Goal: Check status: Check status

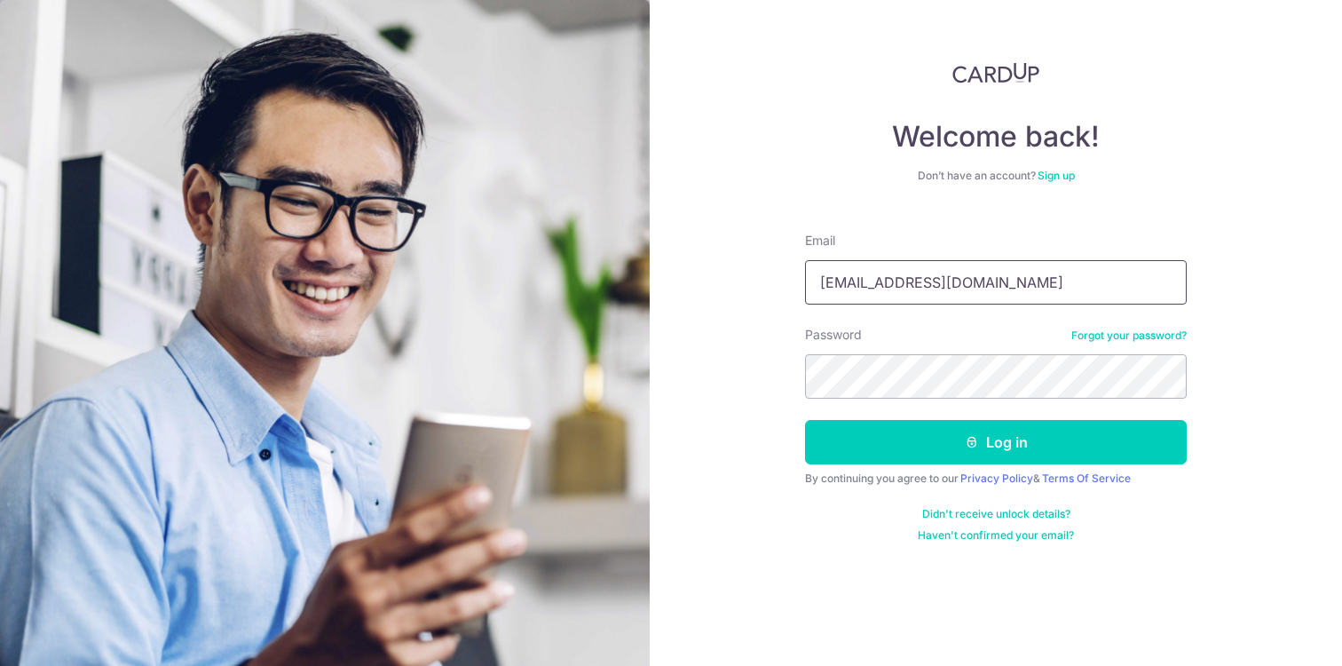
click at [968, 288] on input "maxtan.qx@gmail.com" at bounding box center [996, 282] width 382 height 44
type input "[EMAIL_ADDRESS][DOMAIN_NAME]"
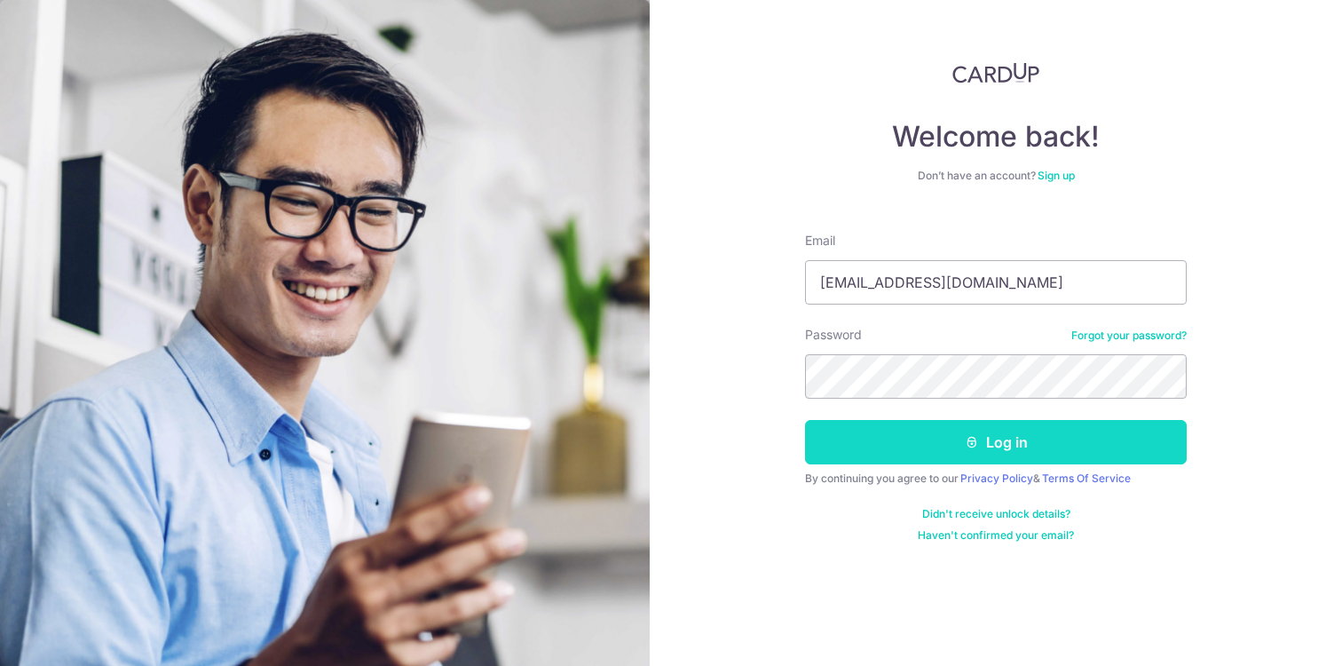
click at [963, 444] on button "Log in" at bounding box center [996, 442] width 382 height 44
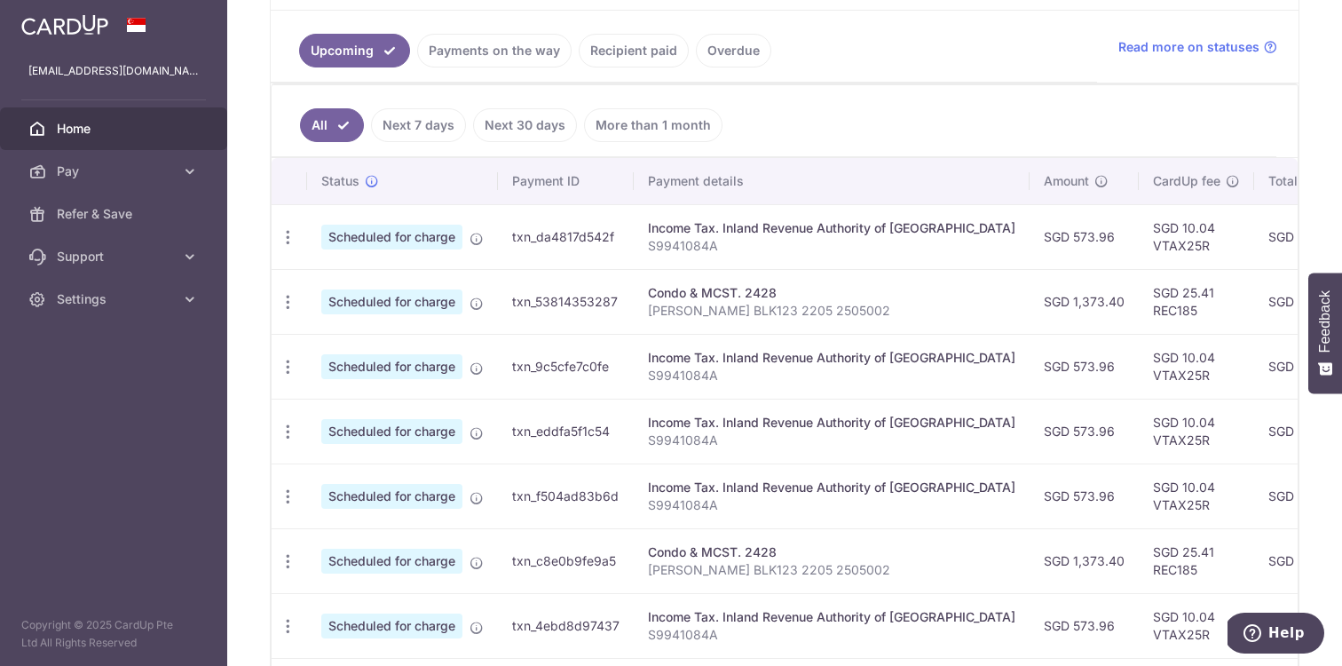
scroll to position [396, 0]
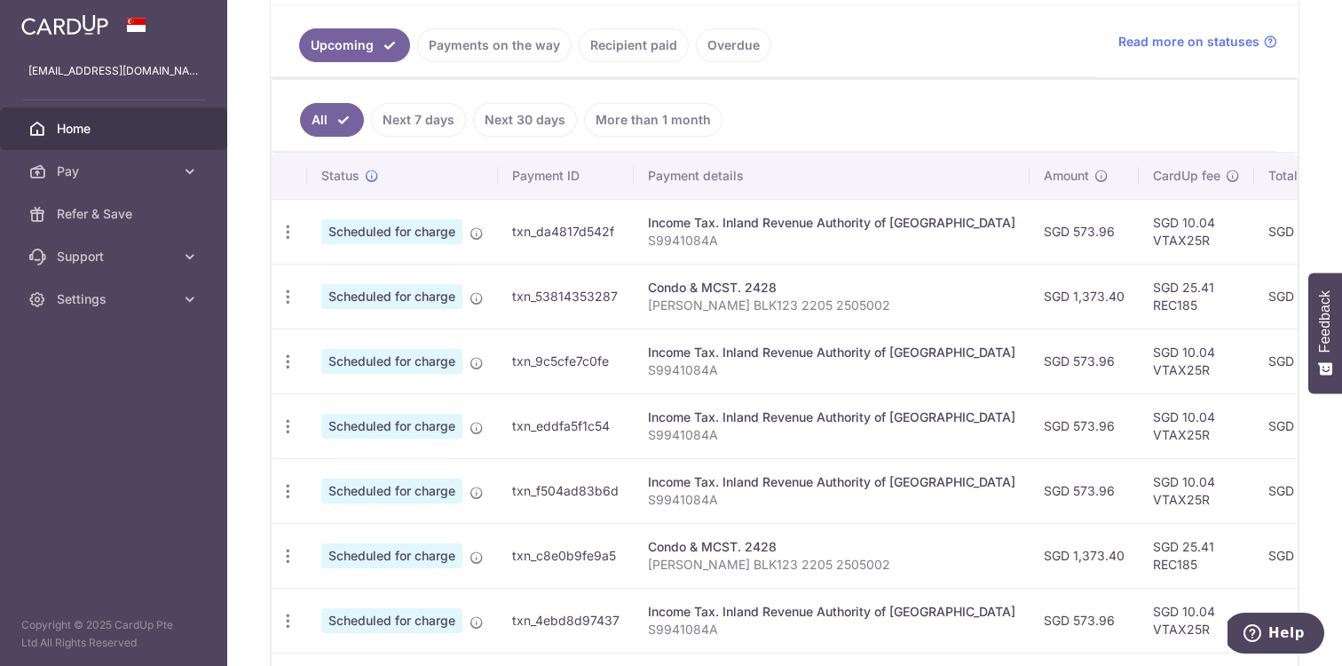
click at [416, 123] on link "Next 7 days" at bounding box center [418, 120] width 95 height 34
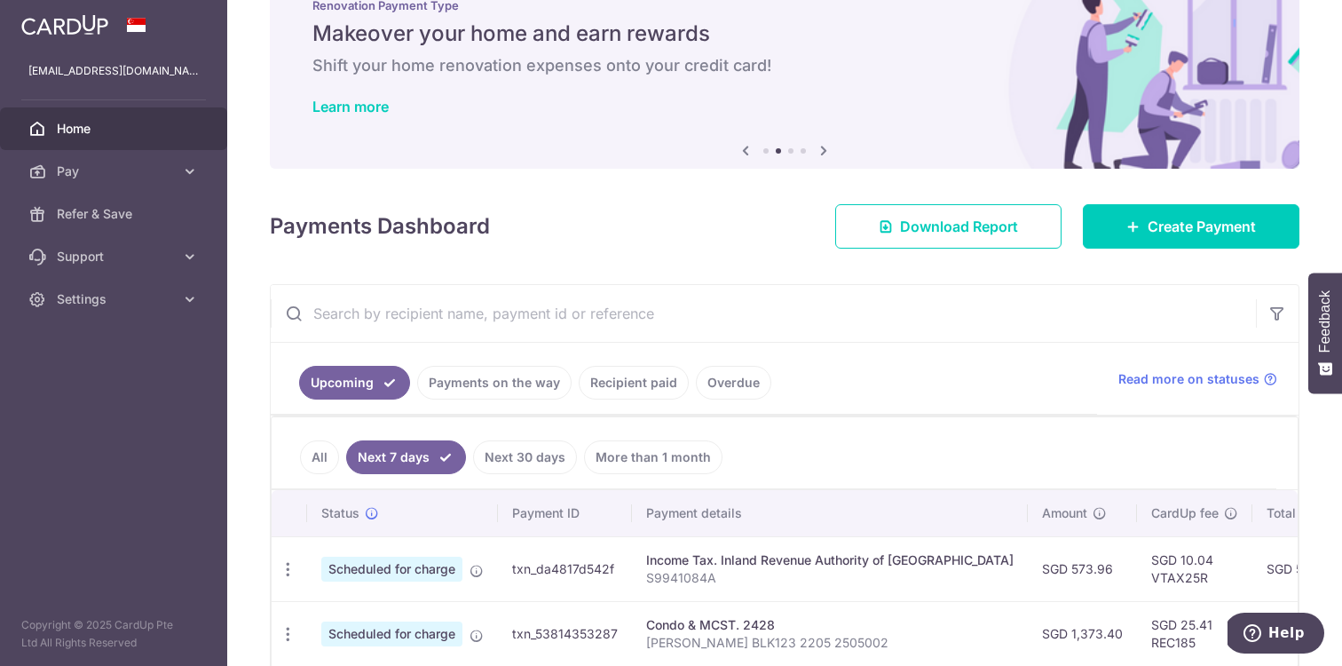
scroll to position [146, 0]
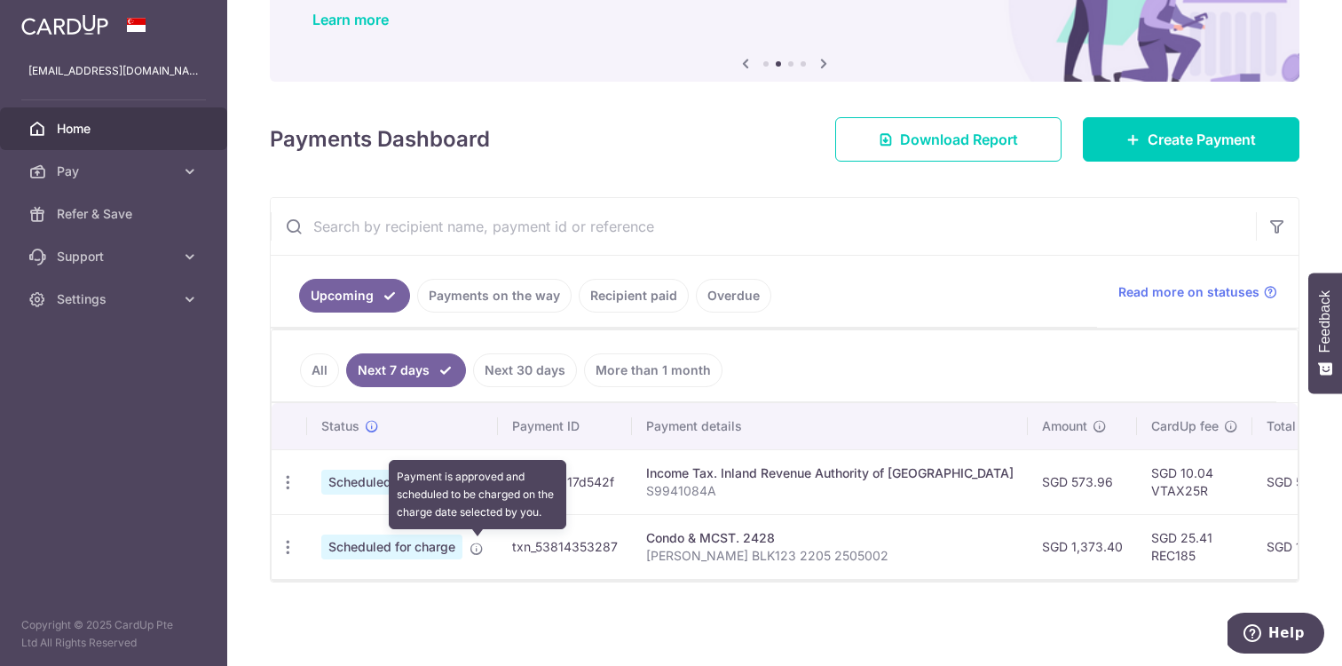
click at [478, 553] on icon at bounding box center [477, 548] width 14 height 14
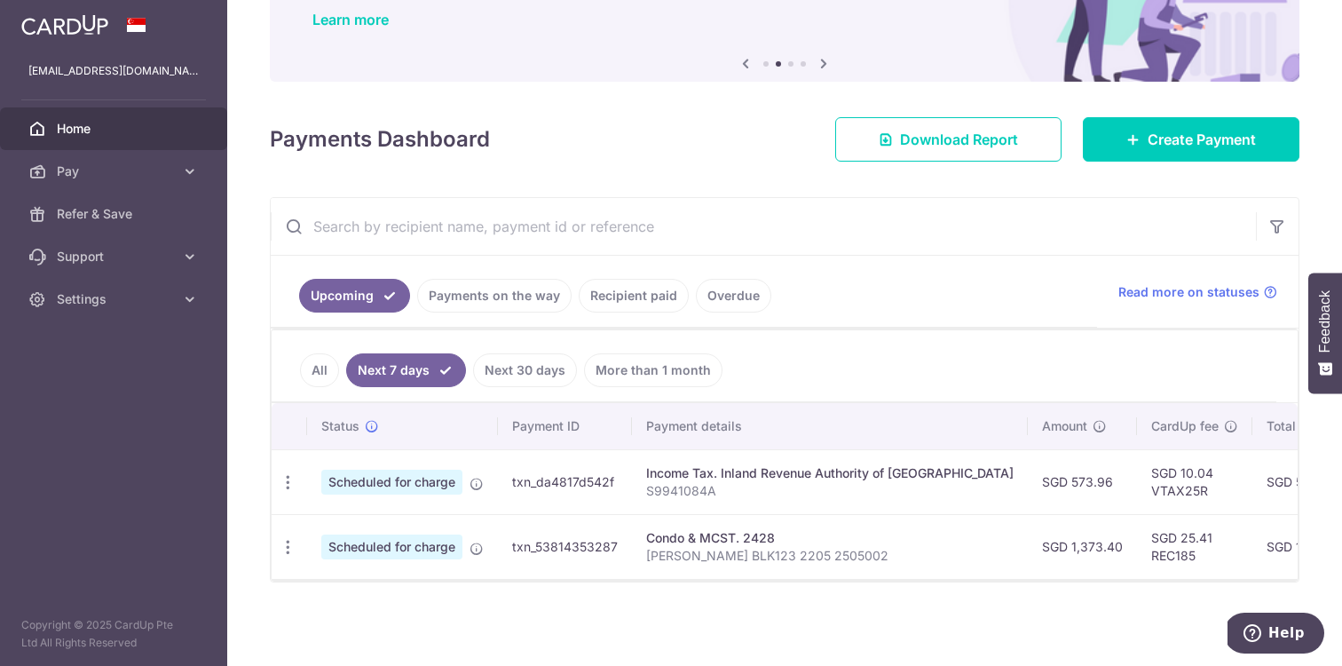
click at [423, 545] on span "Scheduled for charge" at bounding box center [391, 546] width 141 height 25
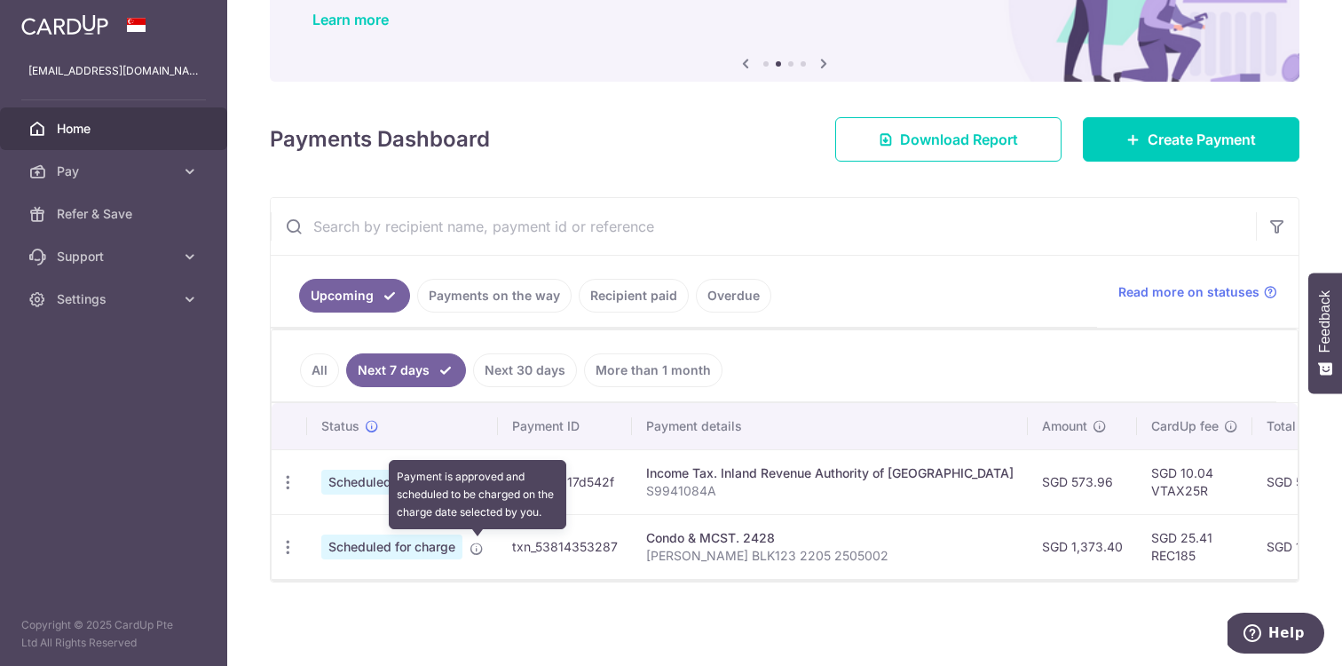
click at [472, 549] on icon at bounding box center [477, 548] width 14 height 14
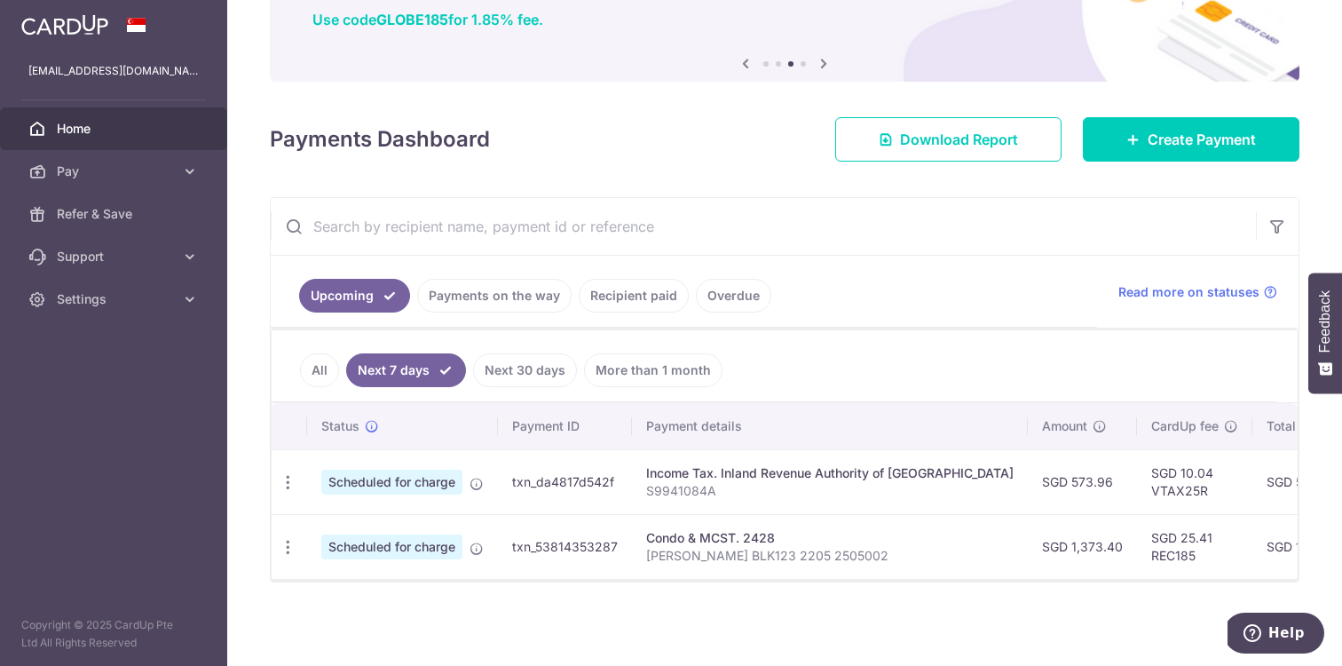
click at [655, 560] on p "[PERSON_NAME] BLK123 2205 2505002" at bounding box center [829, 556] width 367 height 18
click at [312, 366] on link "All" at bounding box center [319, 370] width 39 height 34
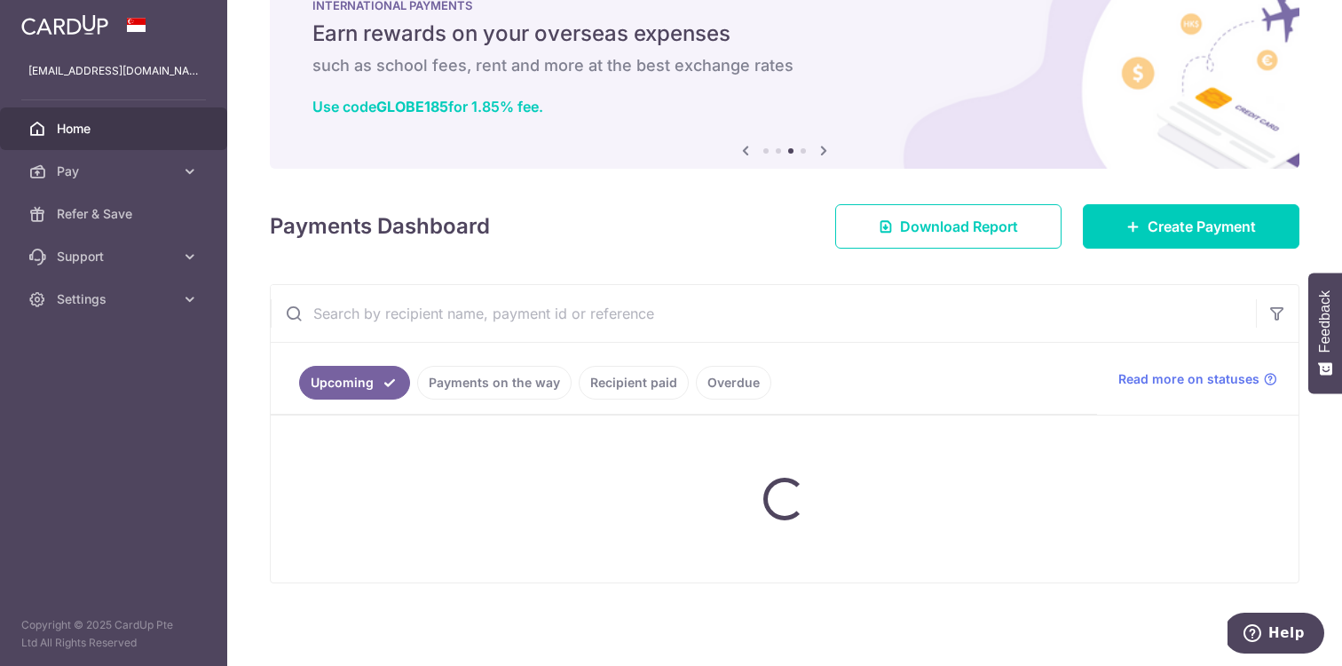
scroll to position [396, 0]
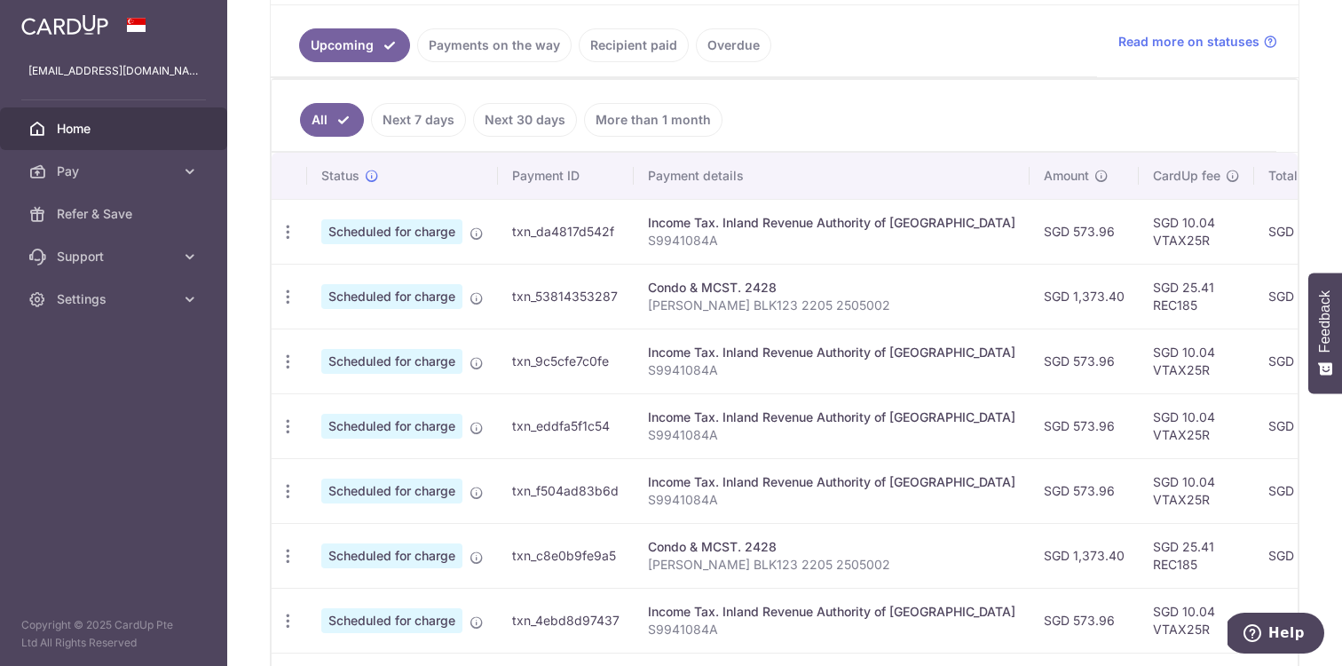
click at [408, 434] on span "Scheduled for charge" at bounding box center [391, 426] width 141 height 25
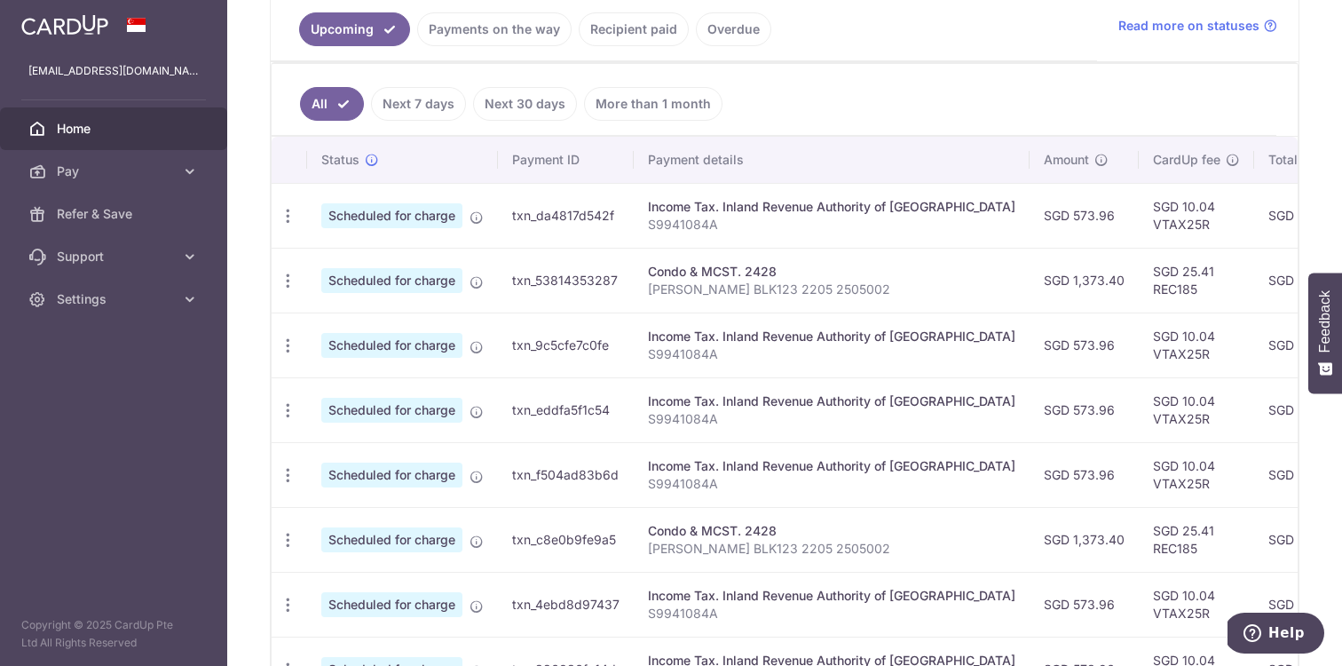
scroll to position [382, 0]
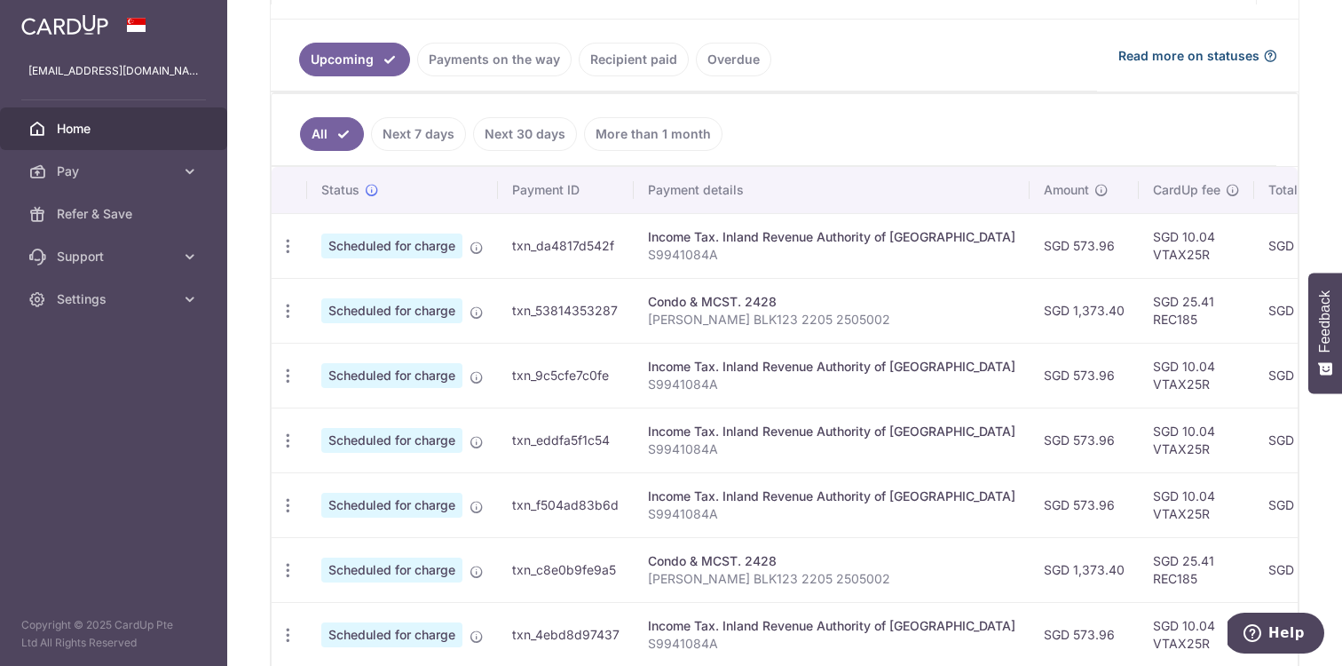
click at [1139, 48] on span "Read more on statuses" at bounding box center [1188, 56] width 141 height 18
click at [290, 315] on icon "button" at bounding box center [288, 311] width 19 height 19
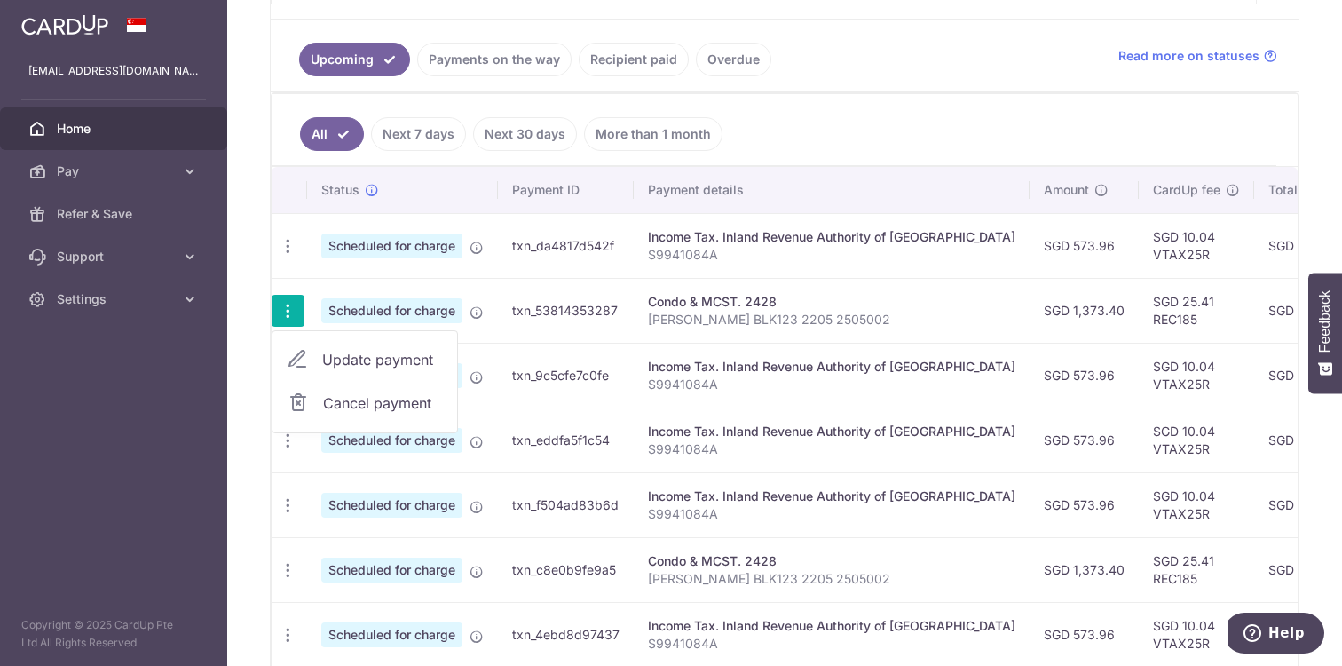
click at [374, 352] on span "Update payment" at bounding box center [382, 359] width 121 height 21
radio input "true"
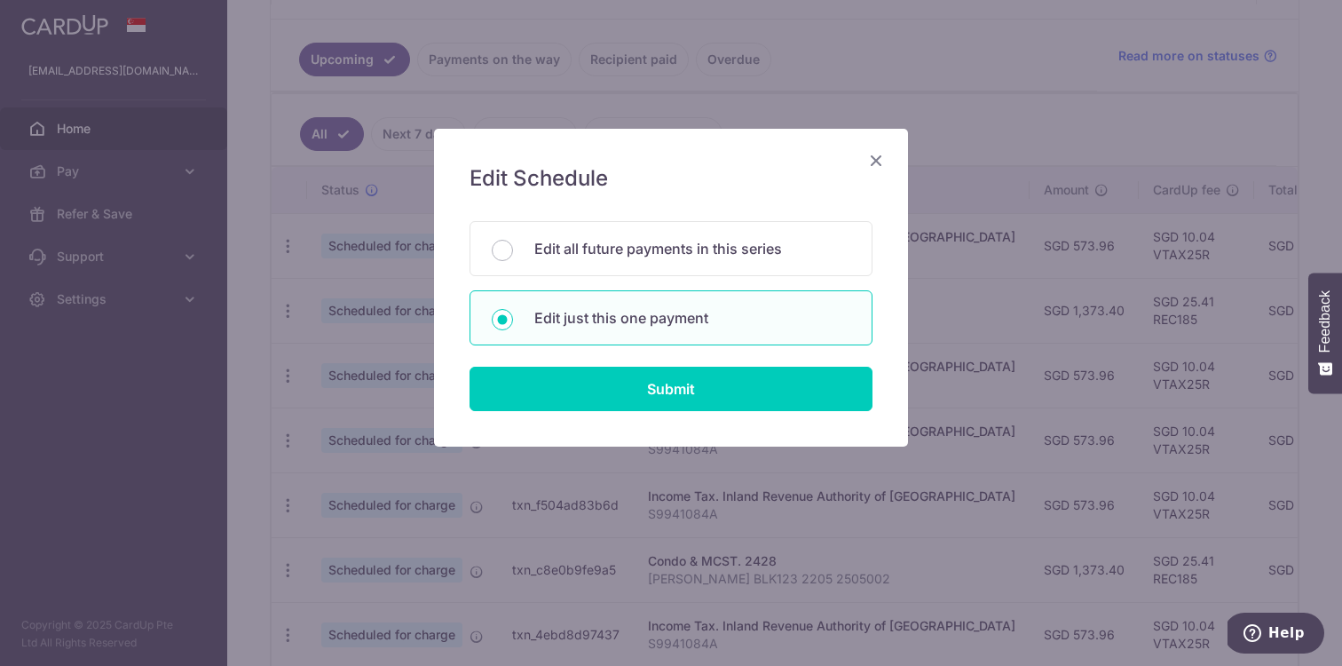
click at [885, 162] on icon "Close" at bounding box center [875, 160] width 21 height 22
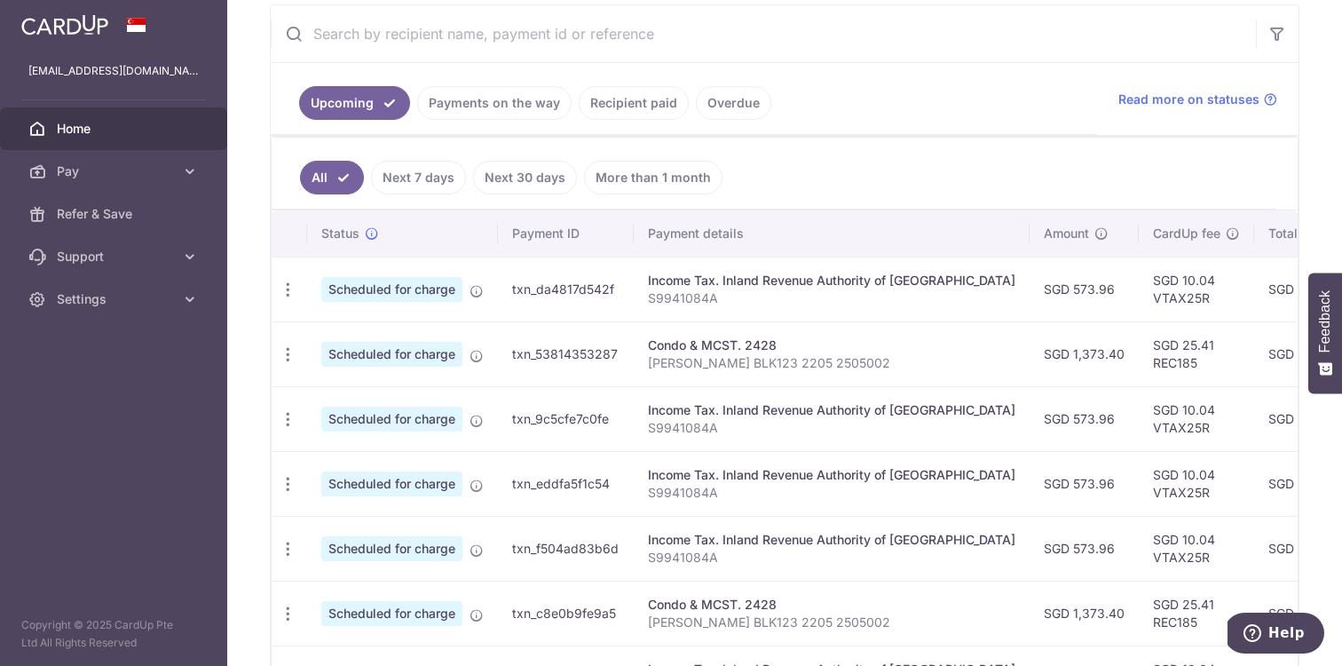
scroll to position [319, 0]
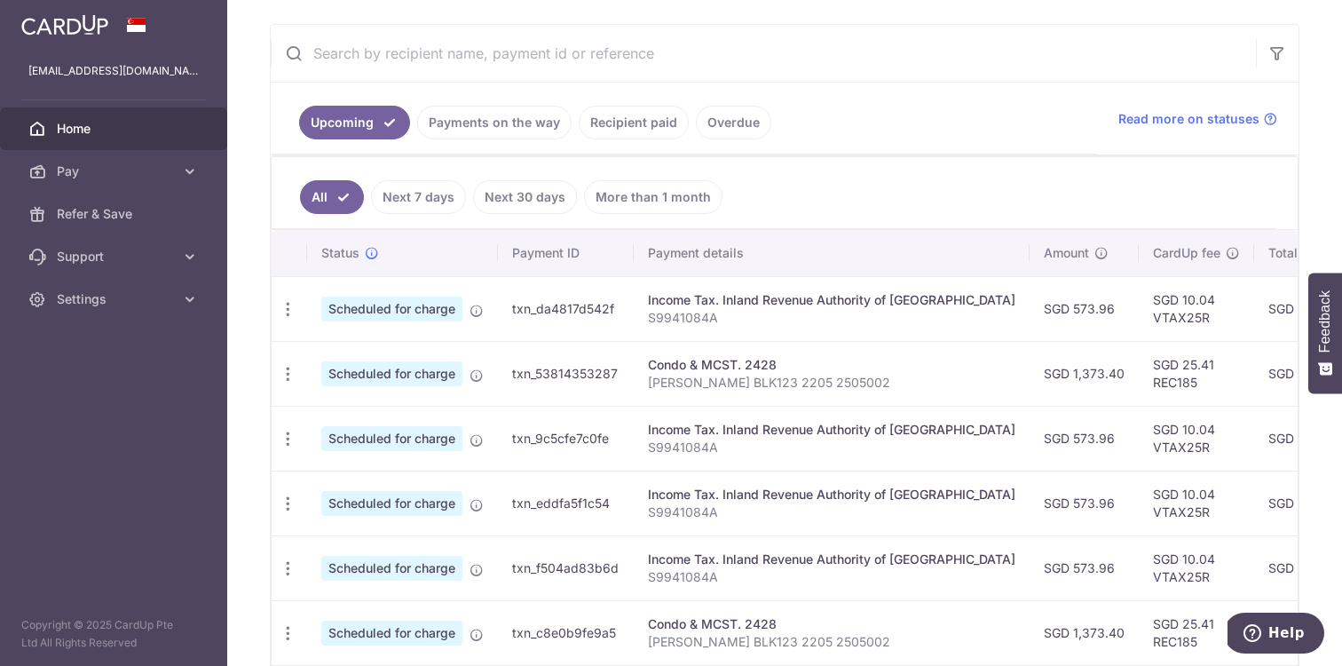
click at [762, 310] on p "S9941084A" at bounding box center [831, 318] width 367 height 18
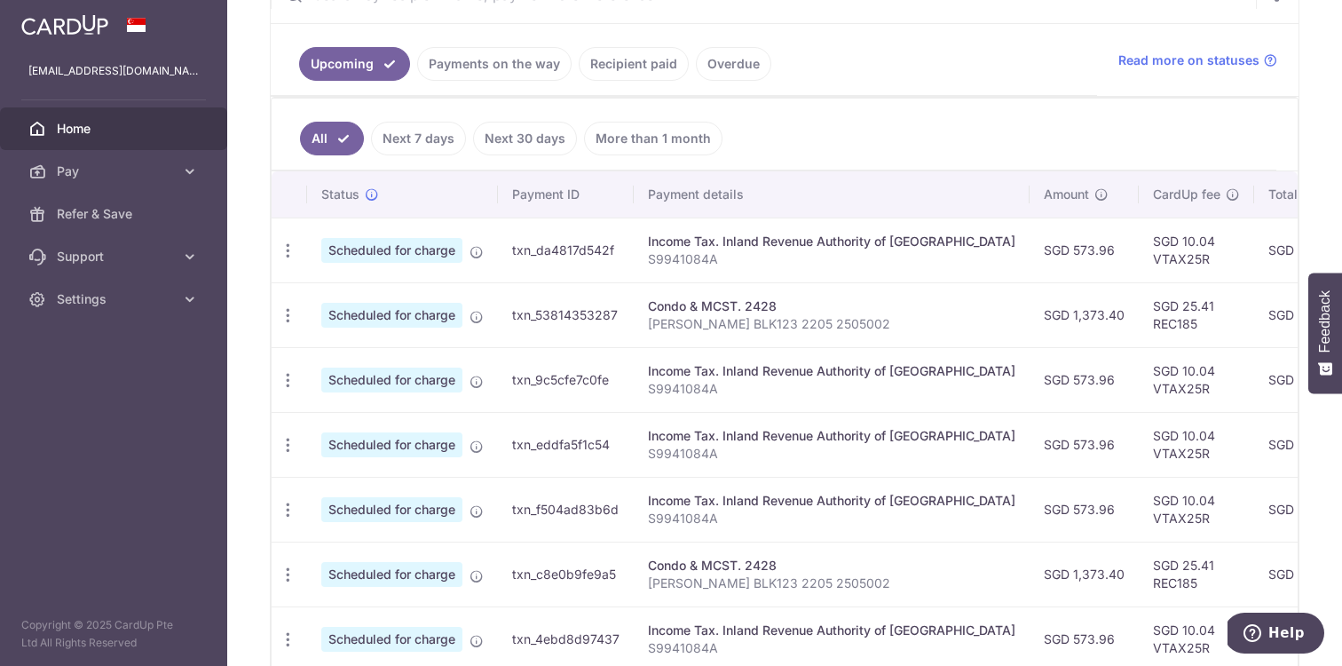
scroll to position [384, 0]
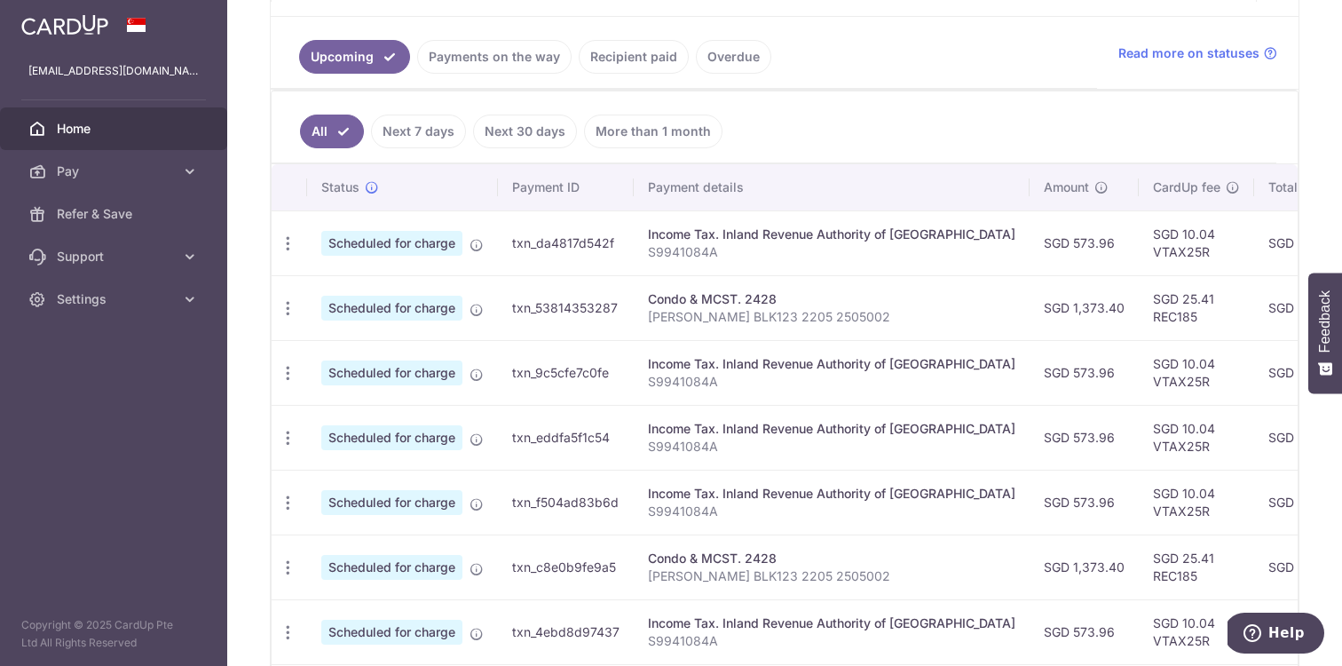
click at [762, 310] on p "[PERSON_NAME] BLK123 2205 2505002" at bounding box center [831, 317] width 367 height 18
click at [782, 312] on p "[PERSON_NAME] BLK123 2205 2505002" at bounding box center [831, 317] width 367 height 18
click at [186, 174] on icon at bounding box center [190, 171] width 18 height 18
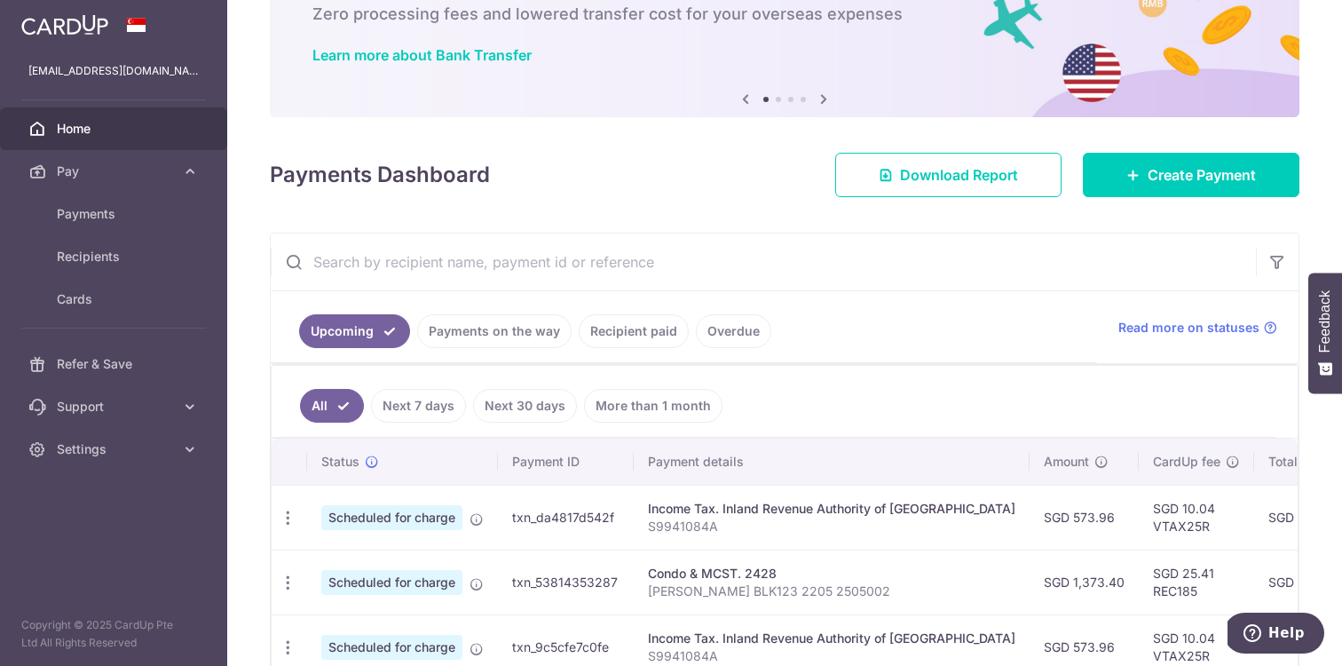
scroll to position [0, 0]
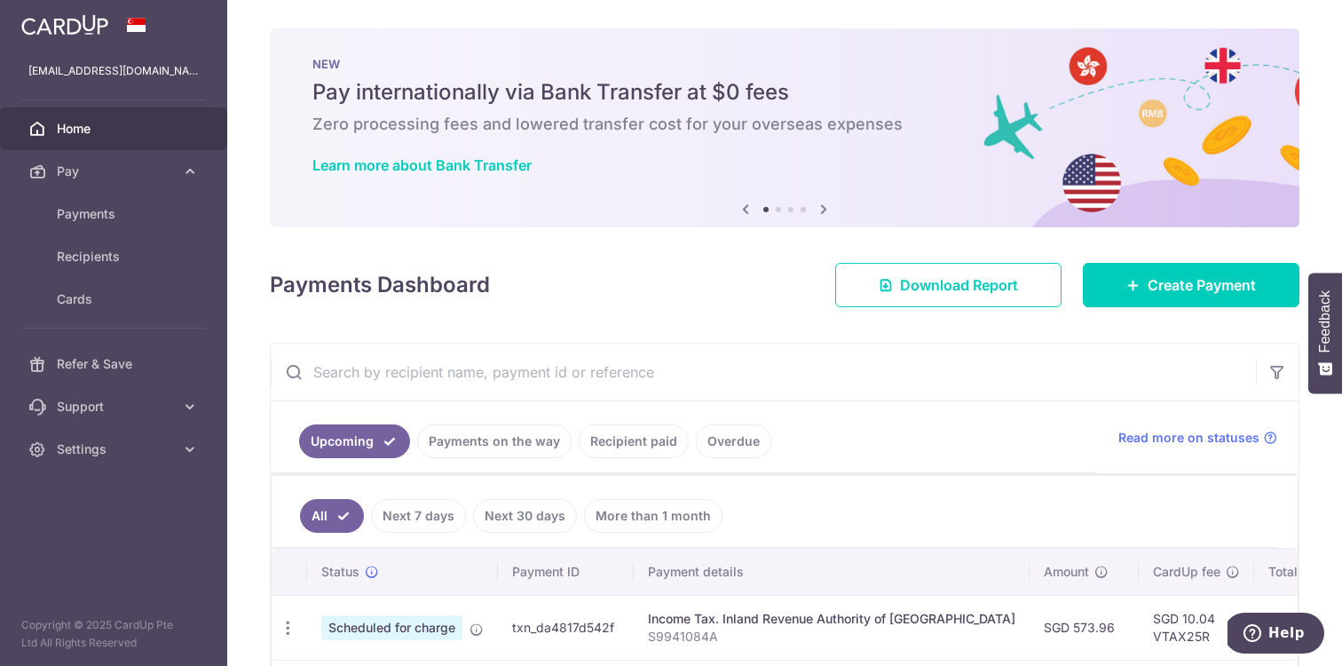
click at [649, 451] on link "Recipient paid" at bounding box center [634, 441] width 110 height 34
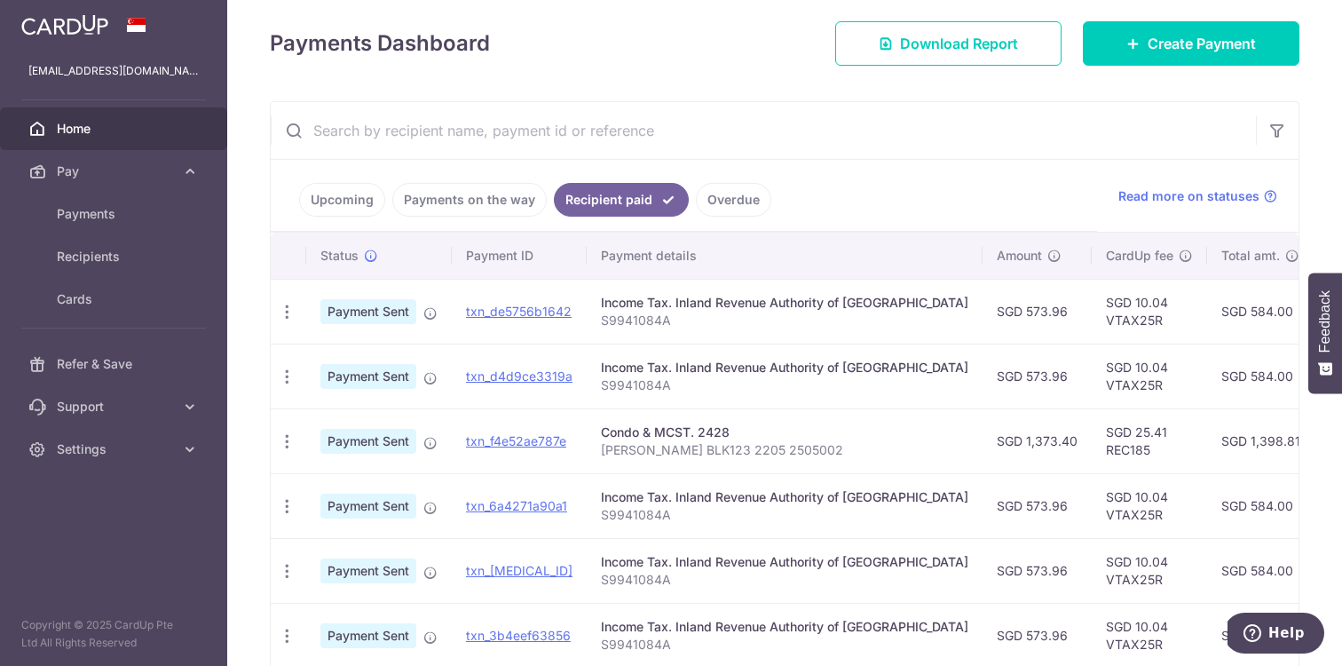
scroll to position [276, 0]
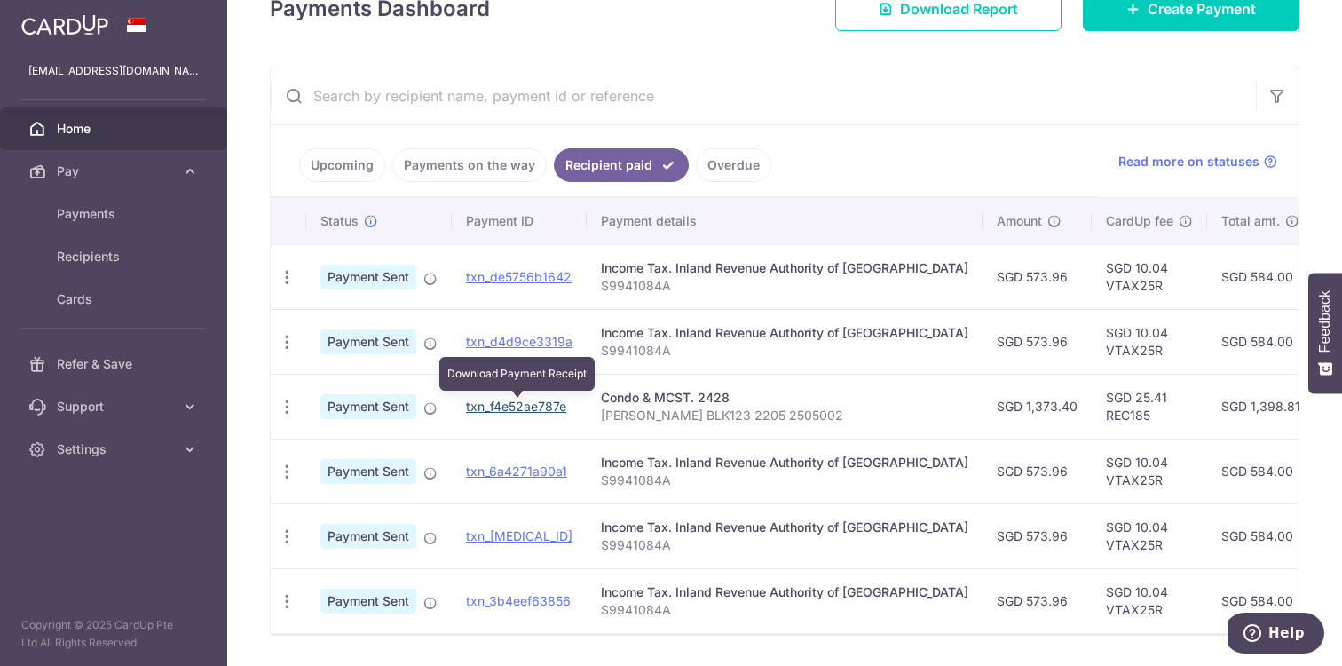
click at [537, 405] on link "txn_f4e52ae787e" at bounding box center [516, 406] width 100 height 15
click at [380, 405] on span "Payment Sent" at bounding box center [368, 406] width 96 height 25
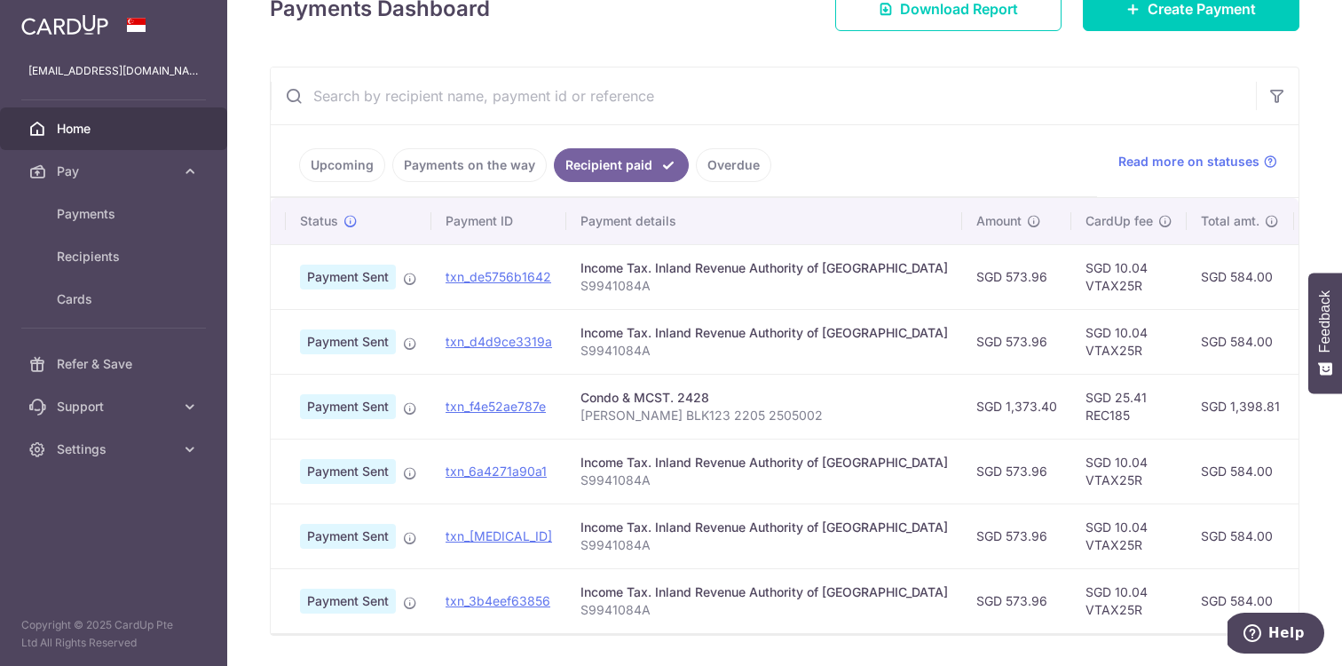
scroll to position [0, 0]
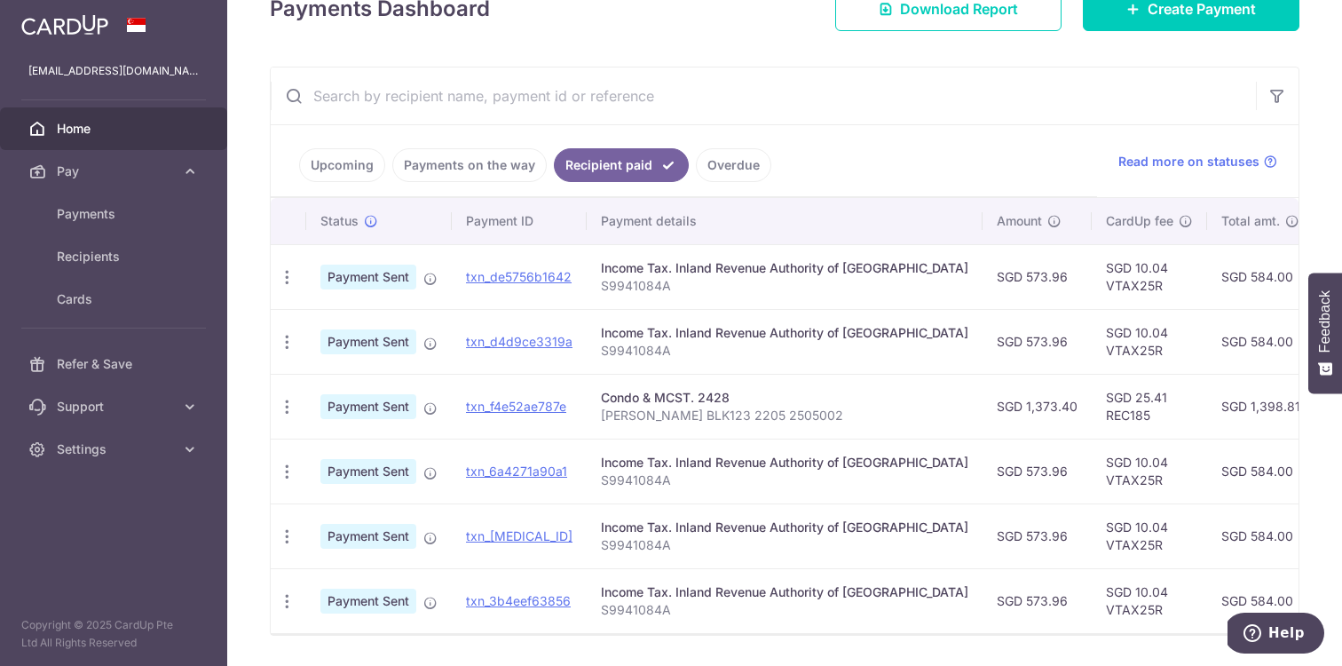
click at [336, 159] on link "Upcoming" at bounding box center [342, 165] width 86 height 34
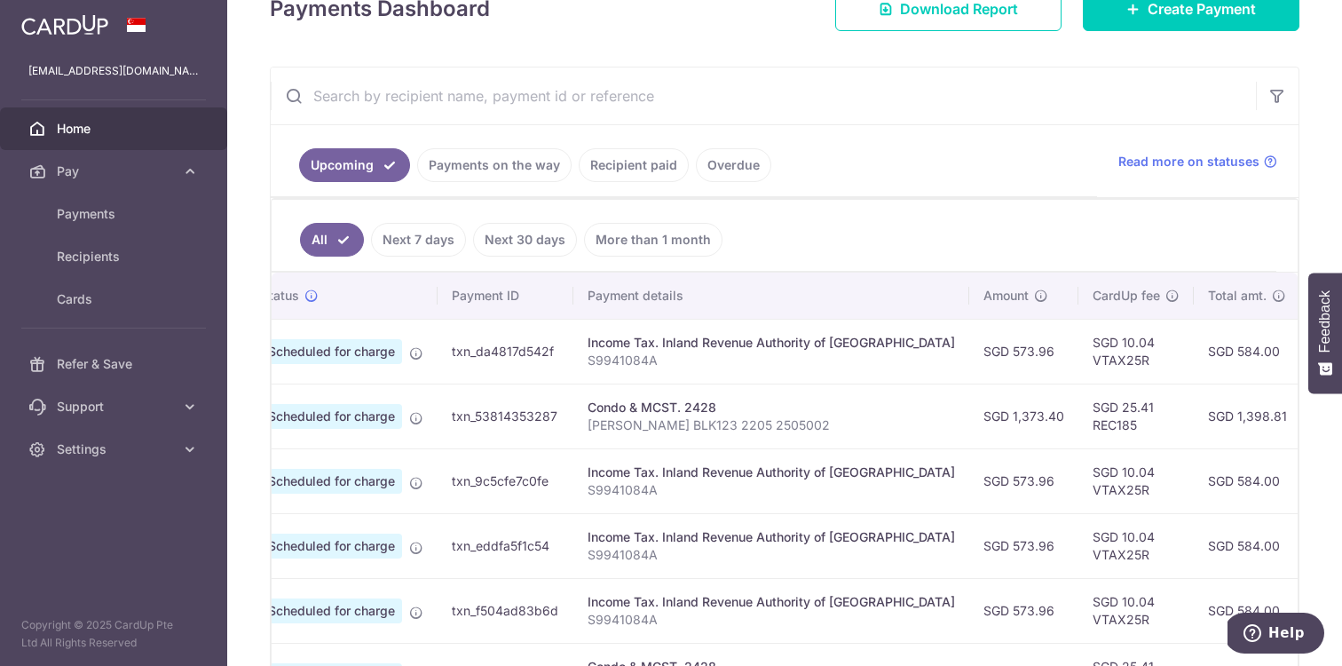
scroll to position [0, 62]
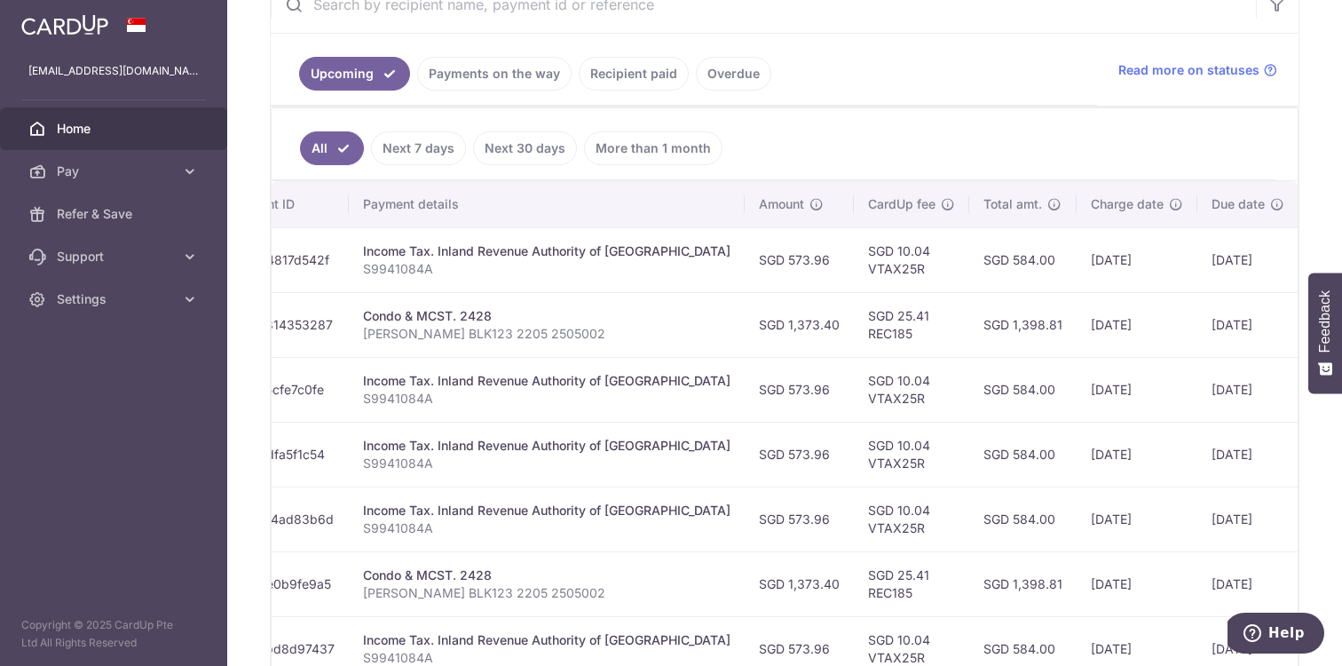
scroll to position [0, 300]
